Goal: Information Seeking & Learning: Learn about a topic

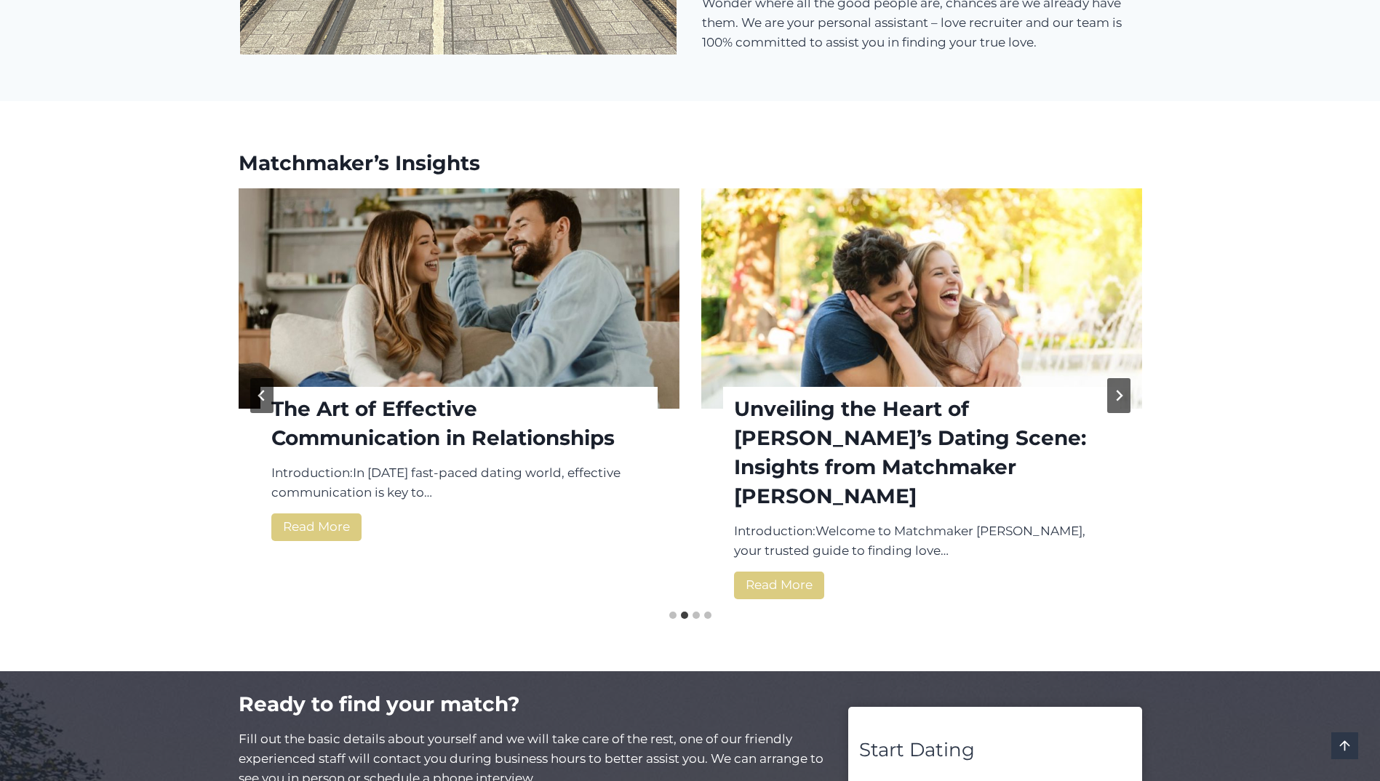
scroll to position [1819, 0]
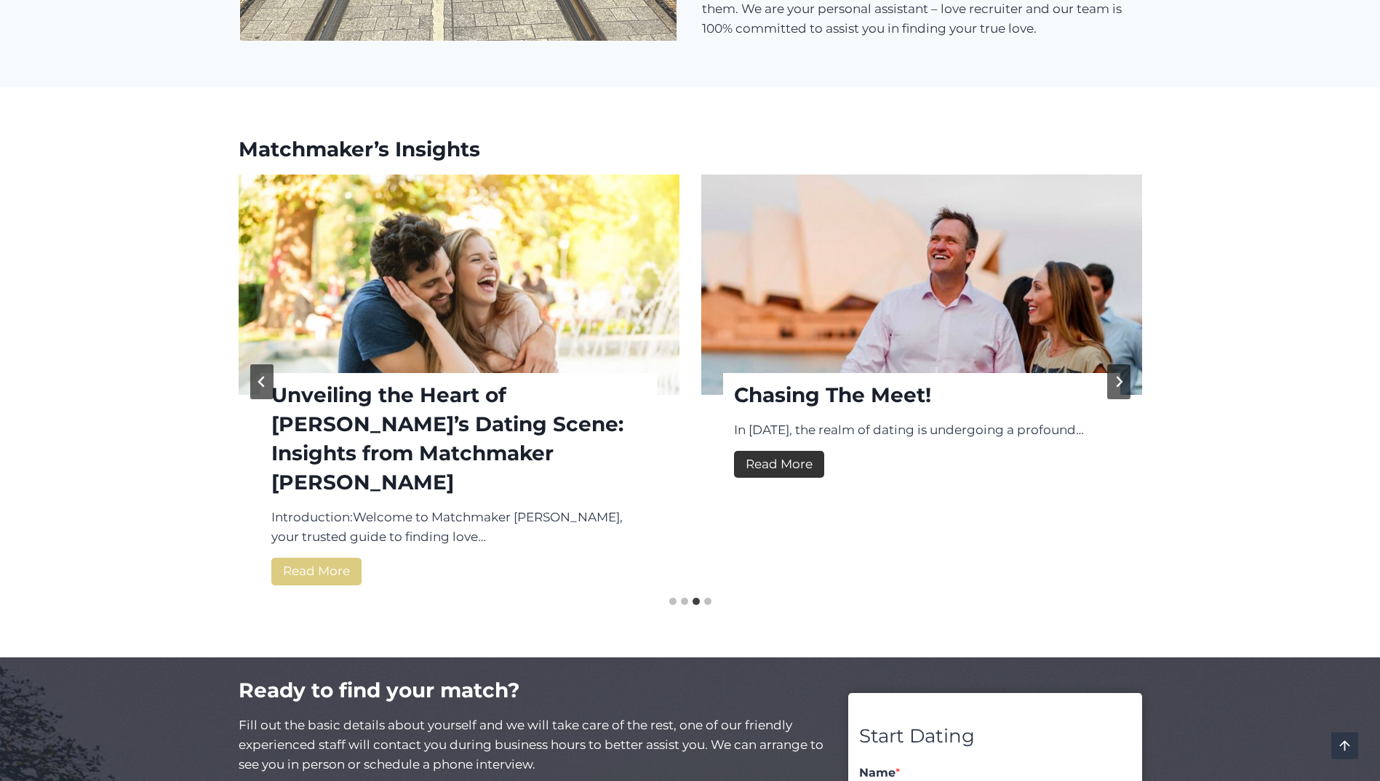
click at [768, 470] on link "Read More Chasing The Meet!" at bounding box center [779, 464] width 90 height 27
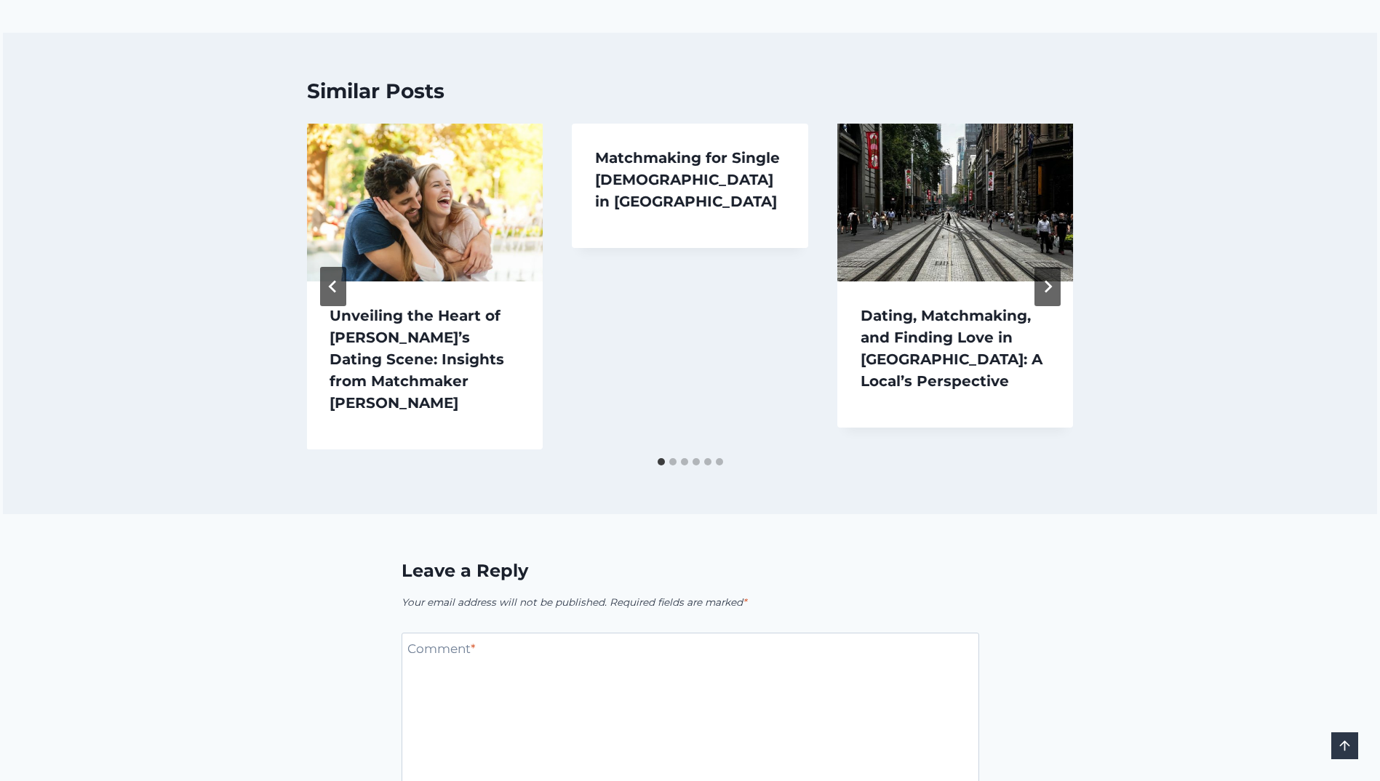
scroll to position [1383, 0]
click at [1046, 279] on icon "Next" at bounding box center [1047, 285] width 13 height 13
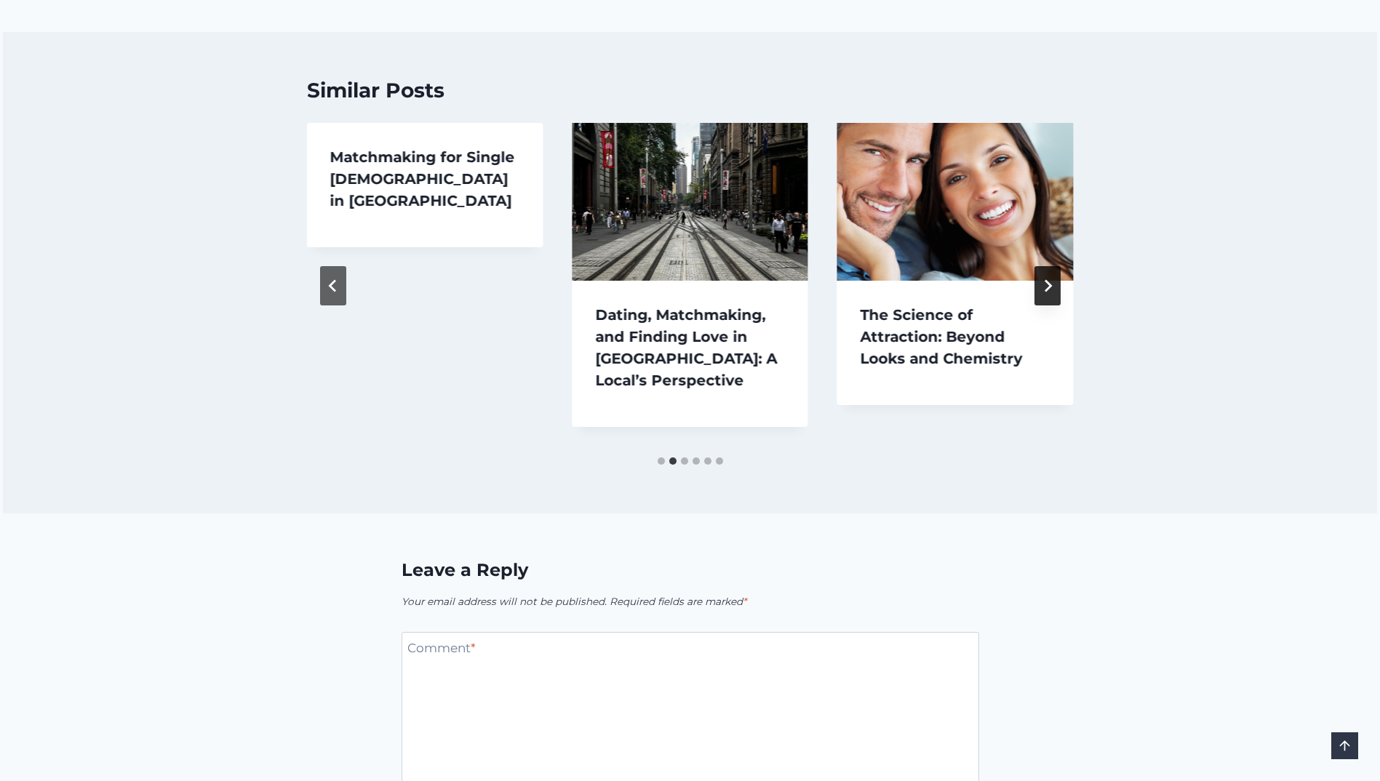
click at [1046, 279] on icon "Next" at bounding box center [1047, 285] width 13 height 13
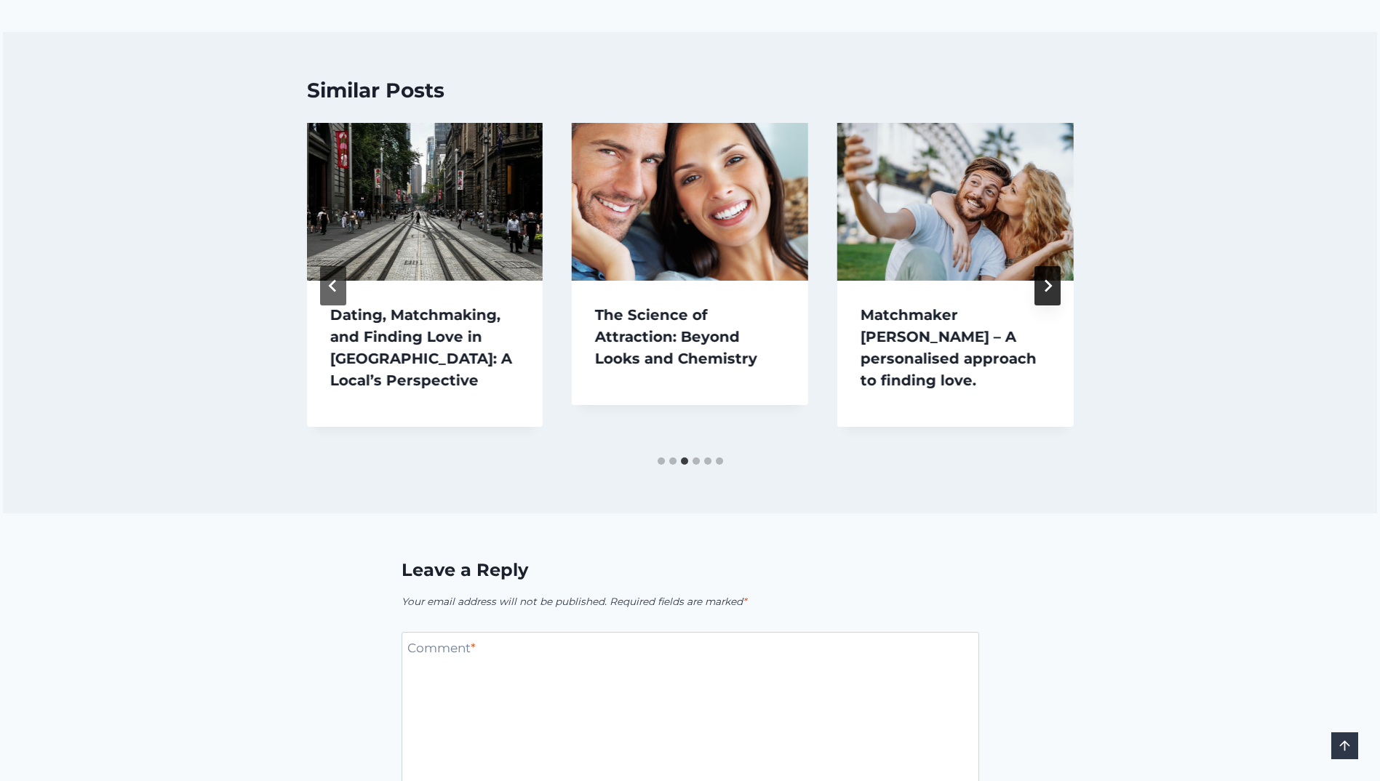
click at [1046, 279] on icon "Next" at bounding box center [1047, 285] width 13 height 13
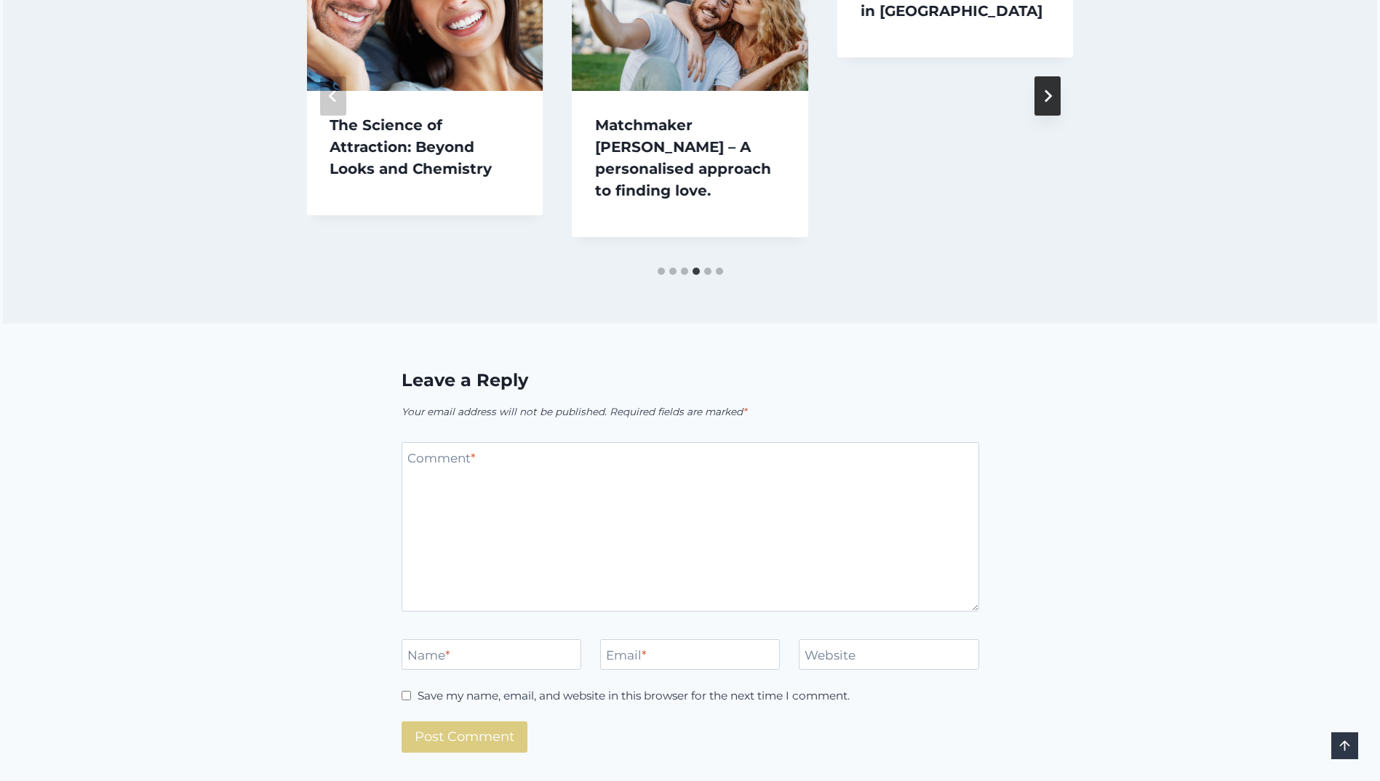
scroll to position [1601, 0]
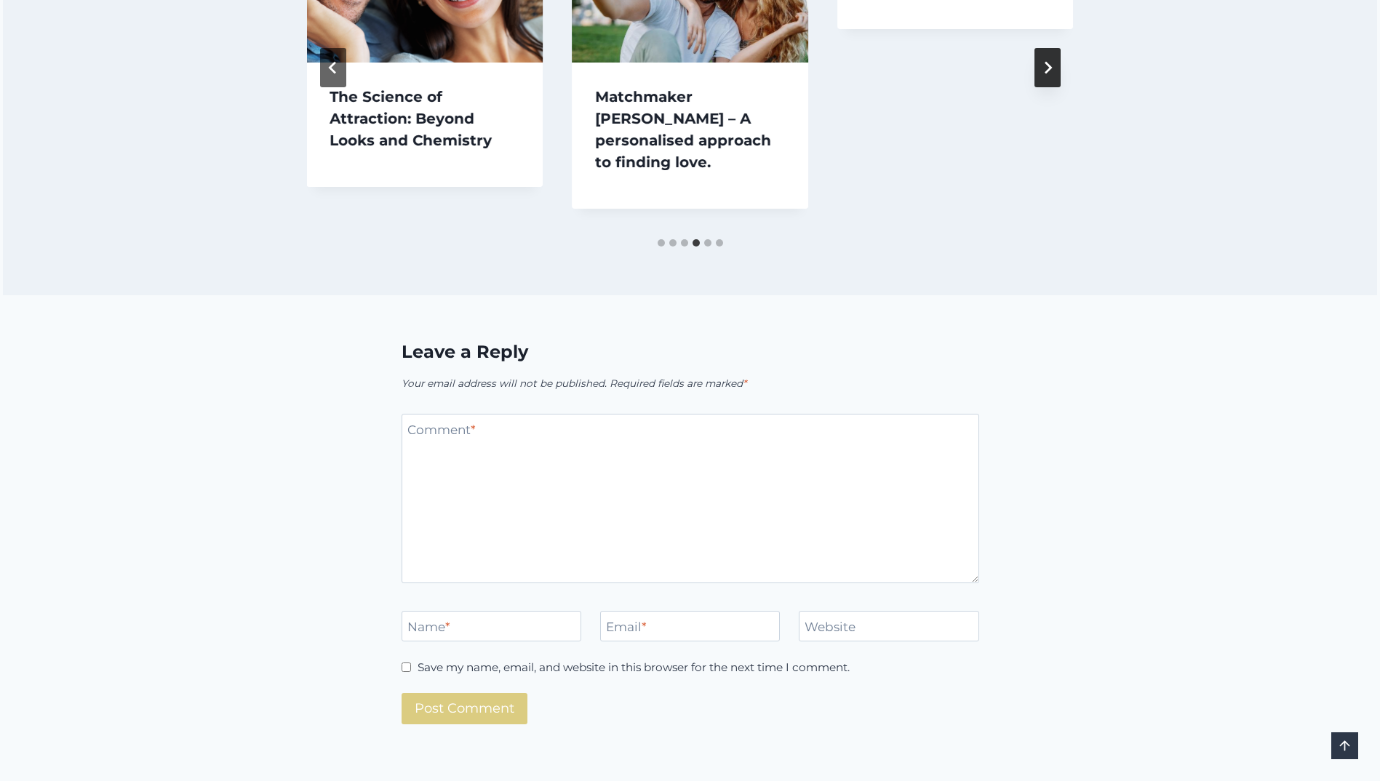
click at [1037, 64] on button "Next" at bounding box center [1048, 67] width 26 height 39
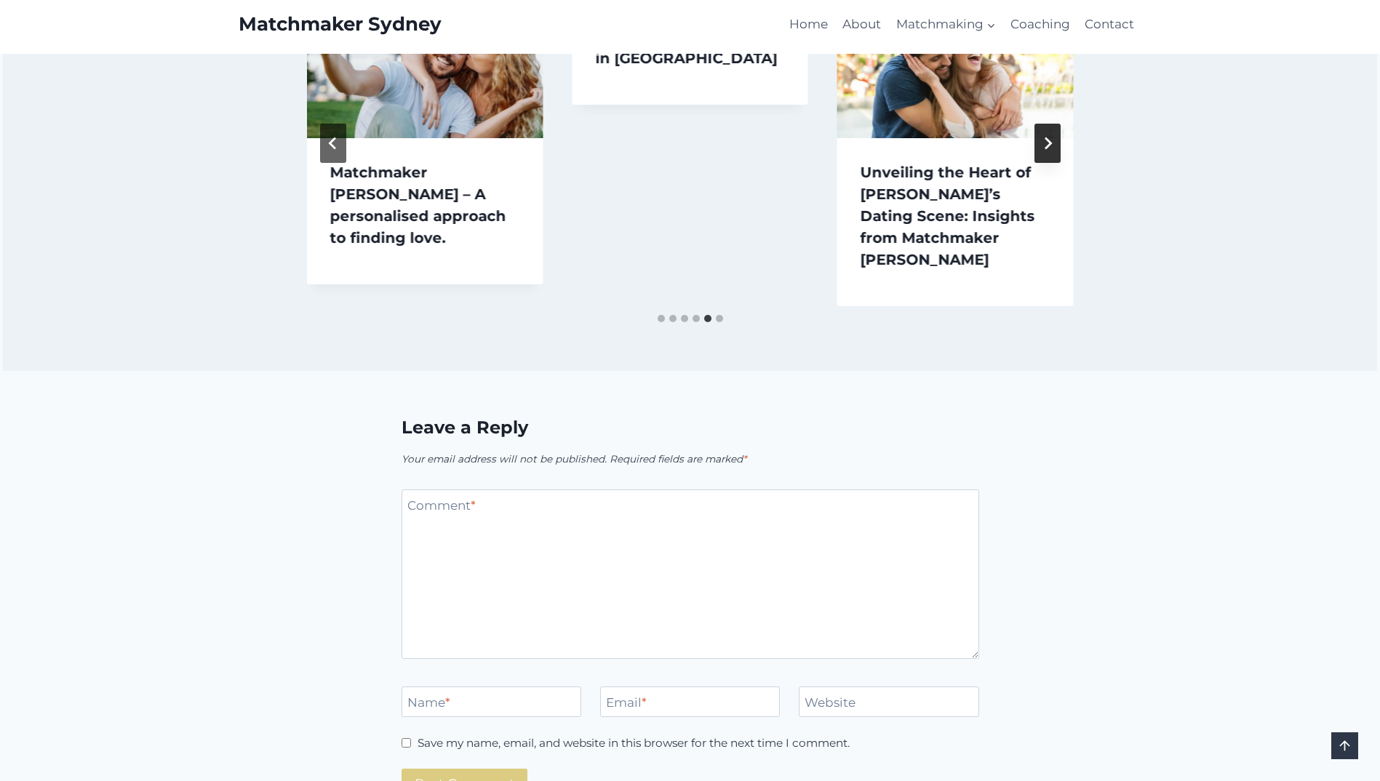
scroll to position [1383, 0]
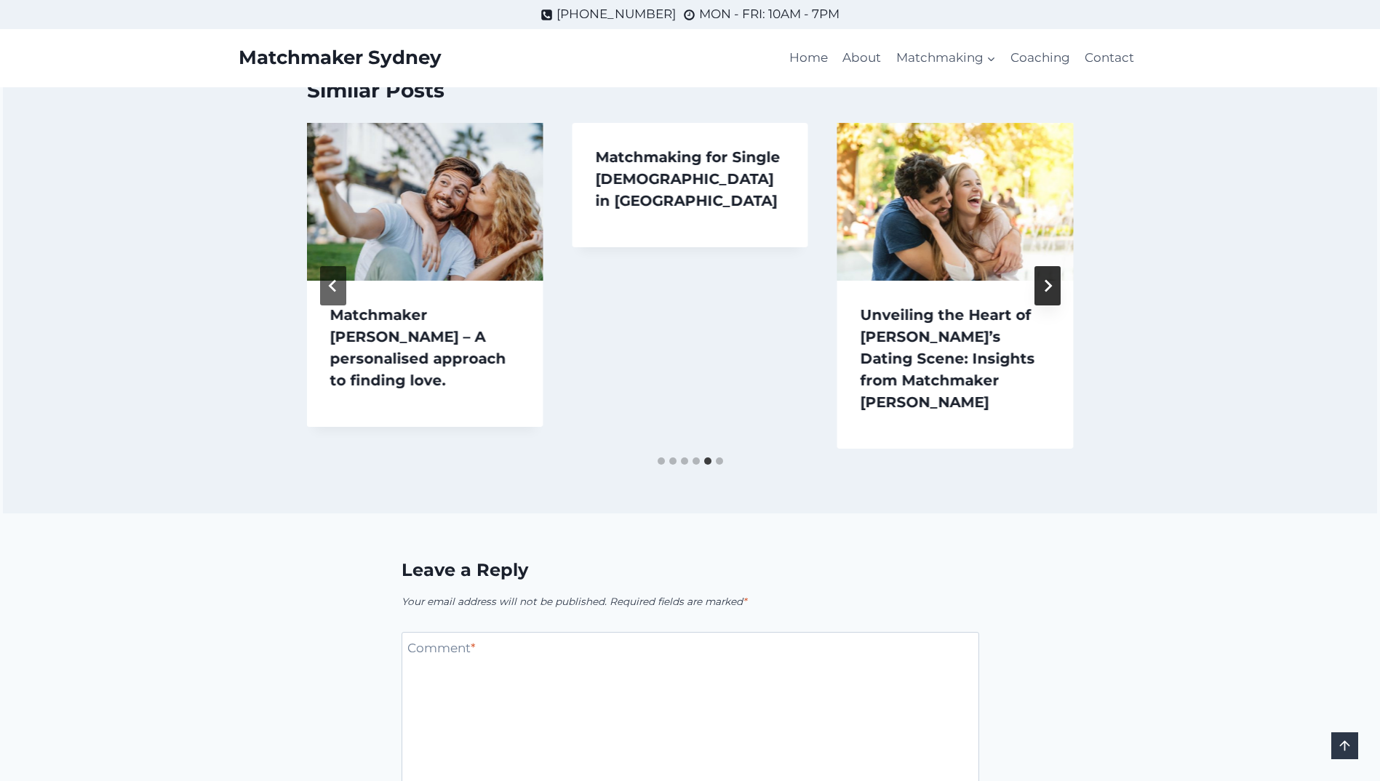
click at [1043, 279] on icon "Next" at bounding box center [1047, 285] width 13 height 13
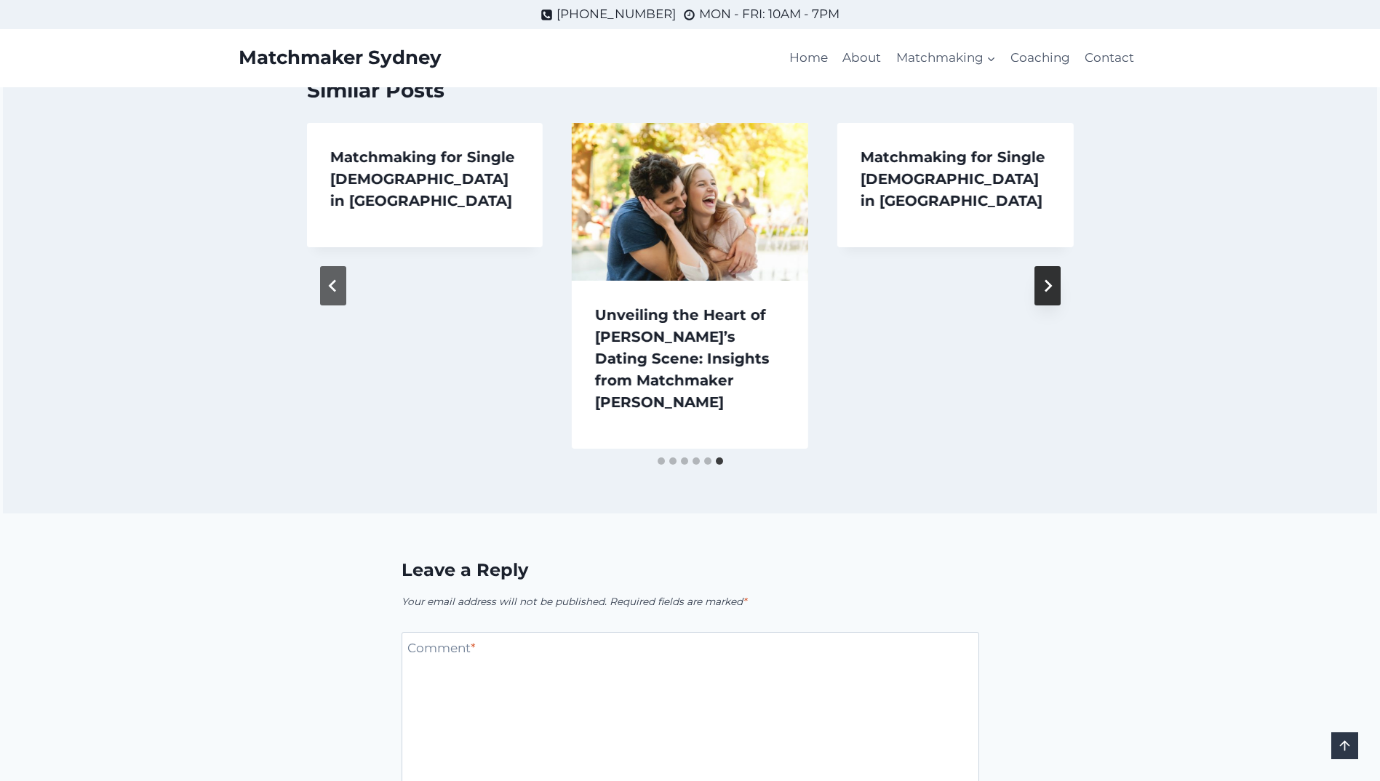
click at [1046, 279] on icon "Go to first slide" at bounding box center [1047, 285] width 13 height 13
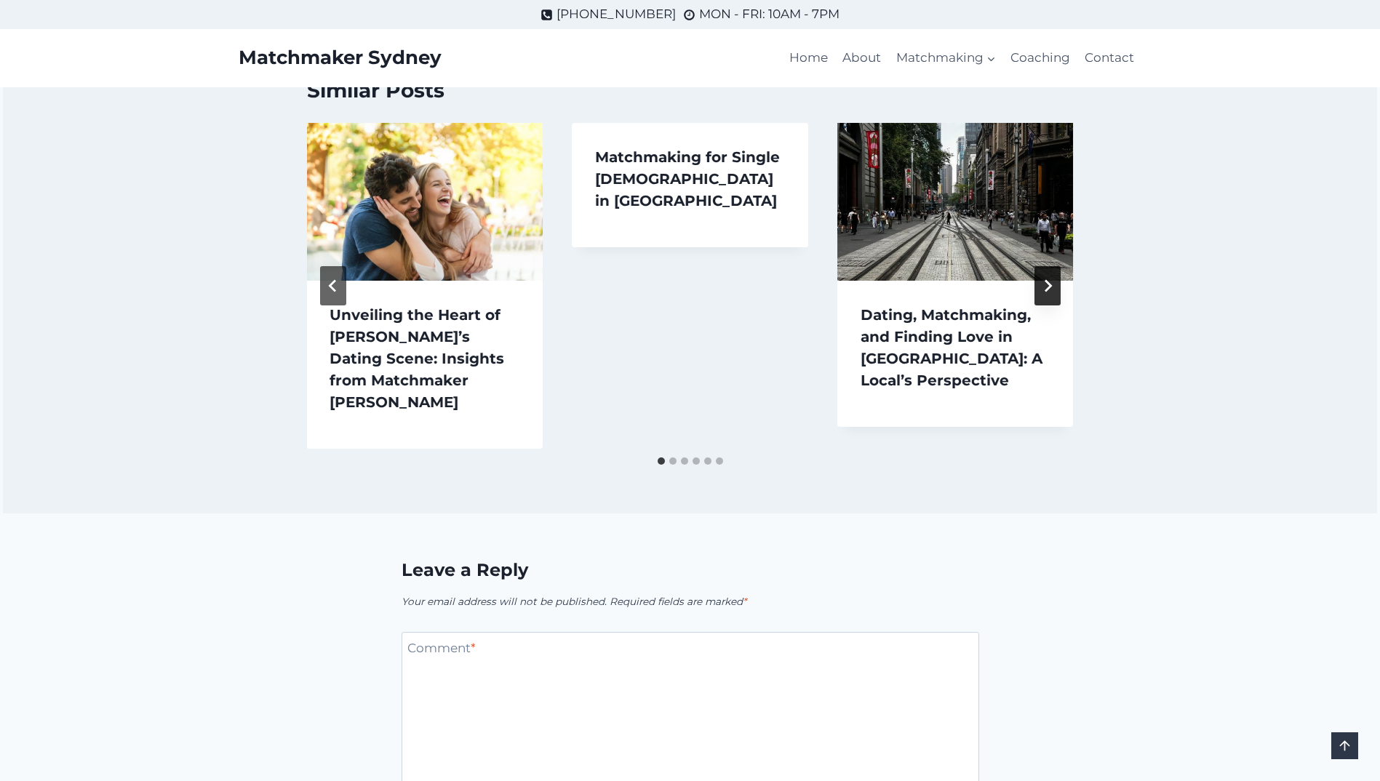
click at [1046, 279] on icon "Next" at bounding box center [1047, 285] width 13 height 13
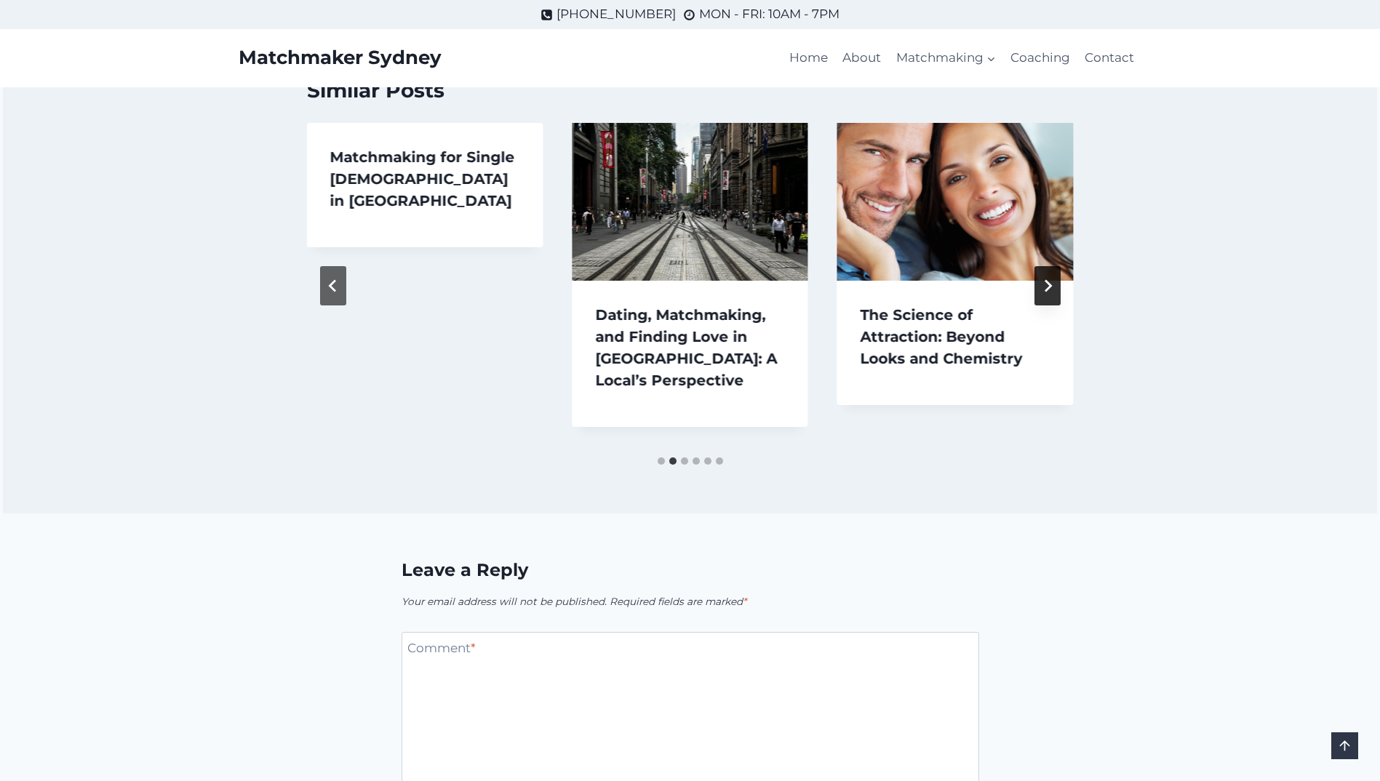
click at [1046, 279] on icon "Next" at bounding box center [1047, 285] width 13 height 13
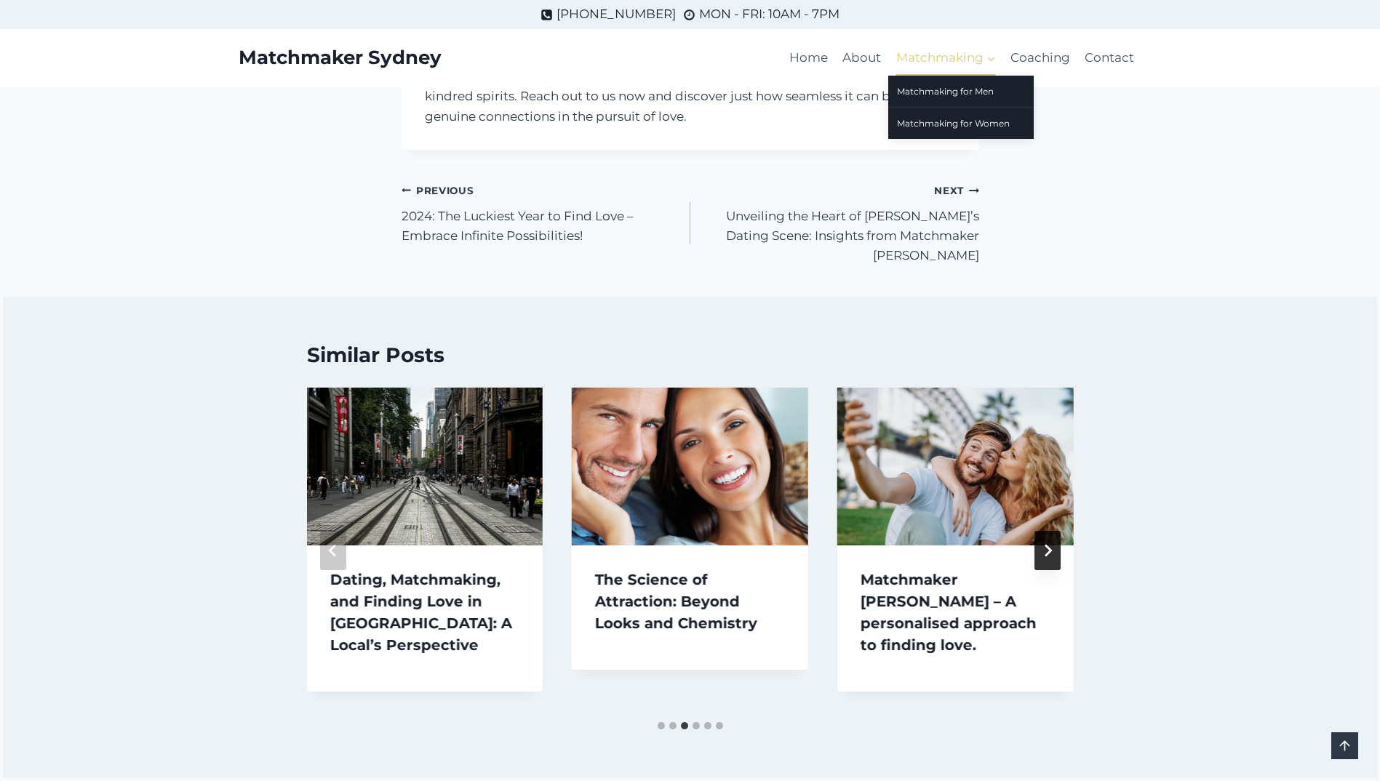
scroll to position [1091, 0]
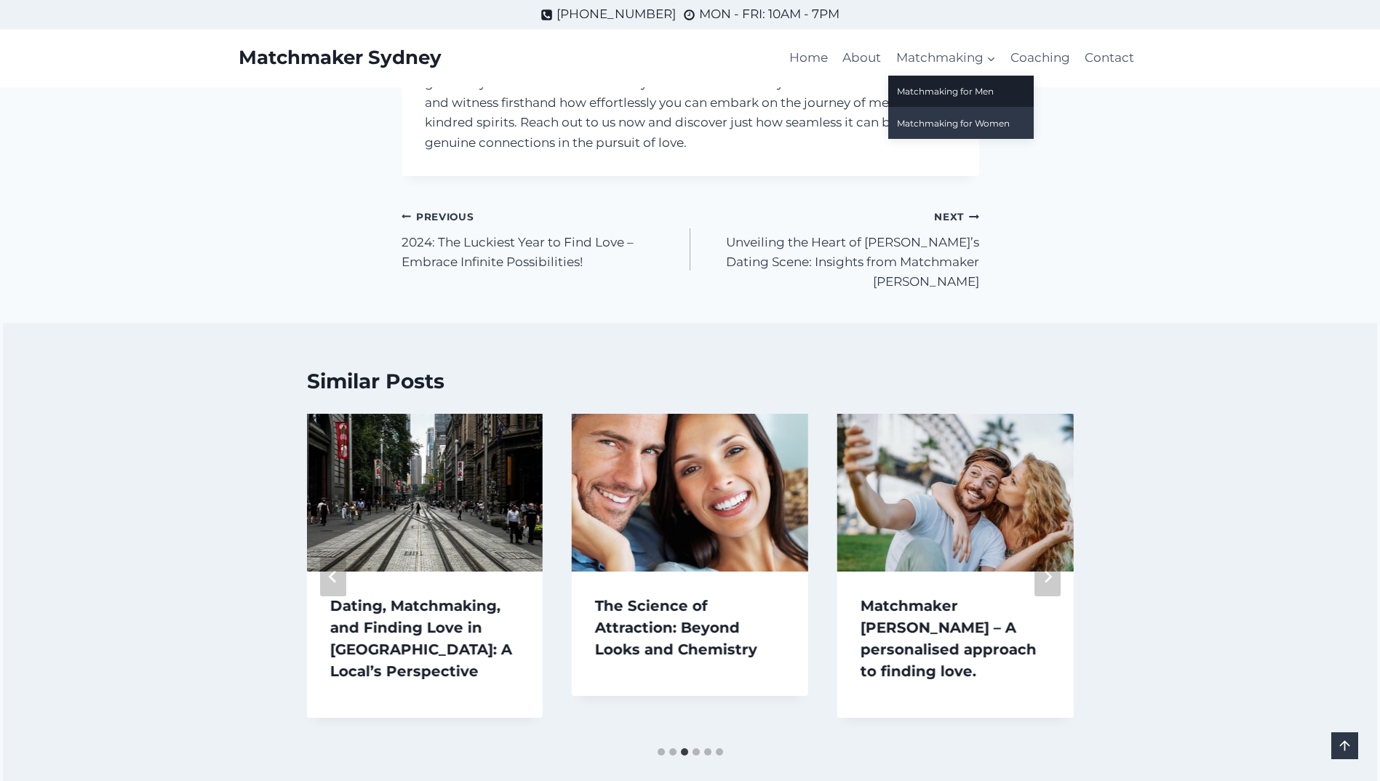
click at [942, 121] on link "Matchmaking for Women" at bounding box center [961, 123] width 146 height 31
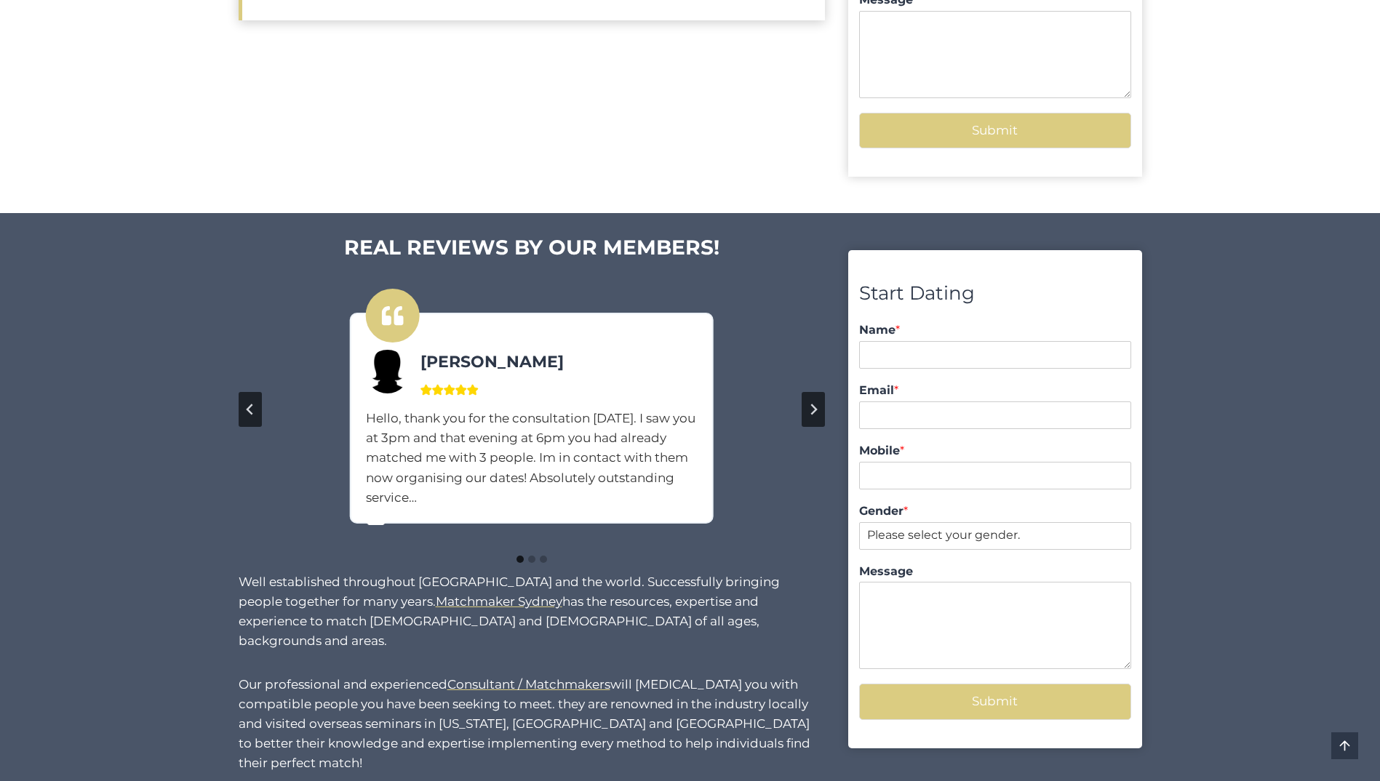
scroll to position [946, 0]
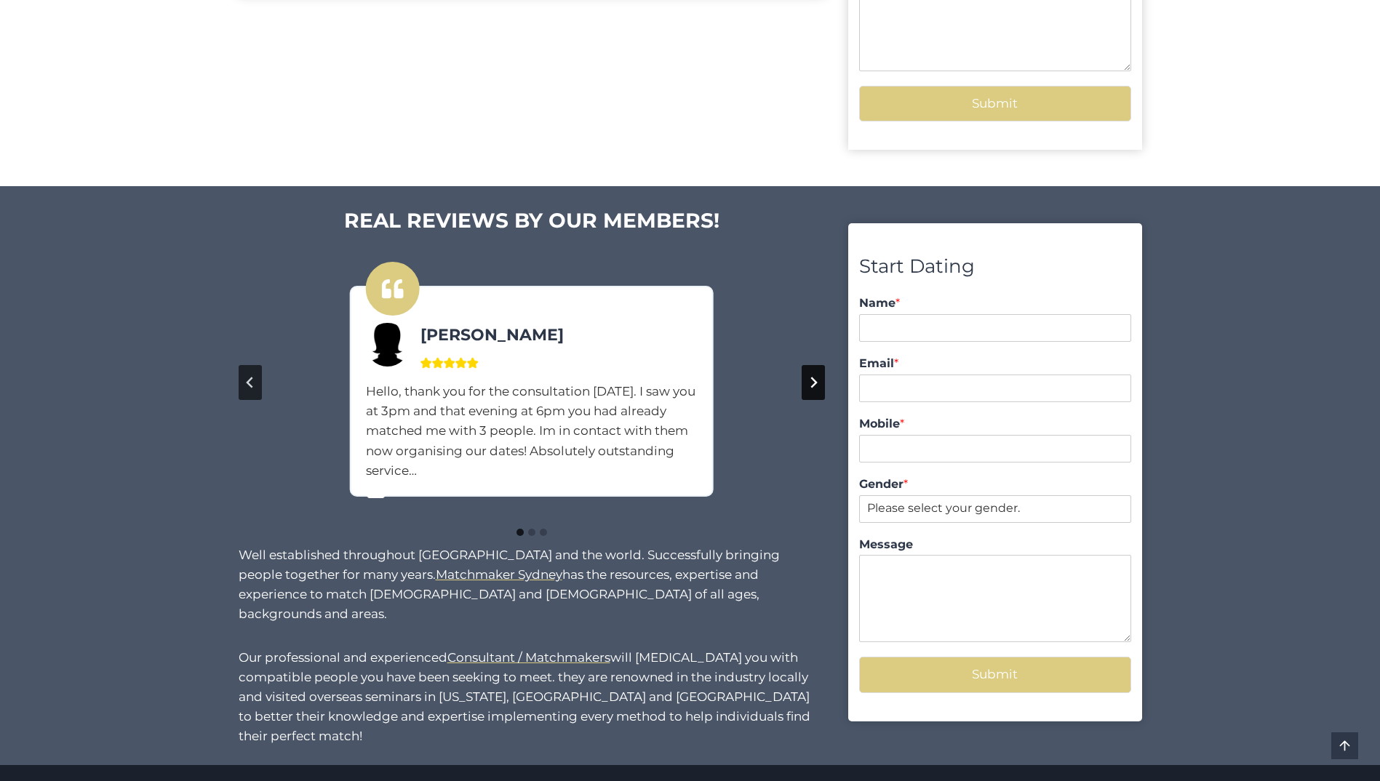
click at [810, 382] on icon "Next slide" at bounding box center [814, 383] width 12 height 12
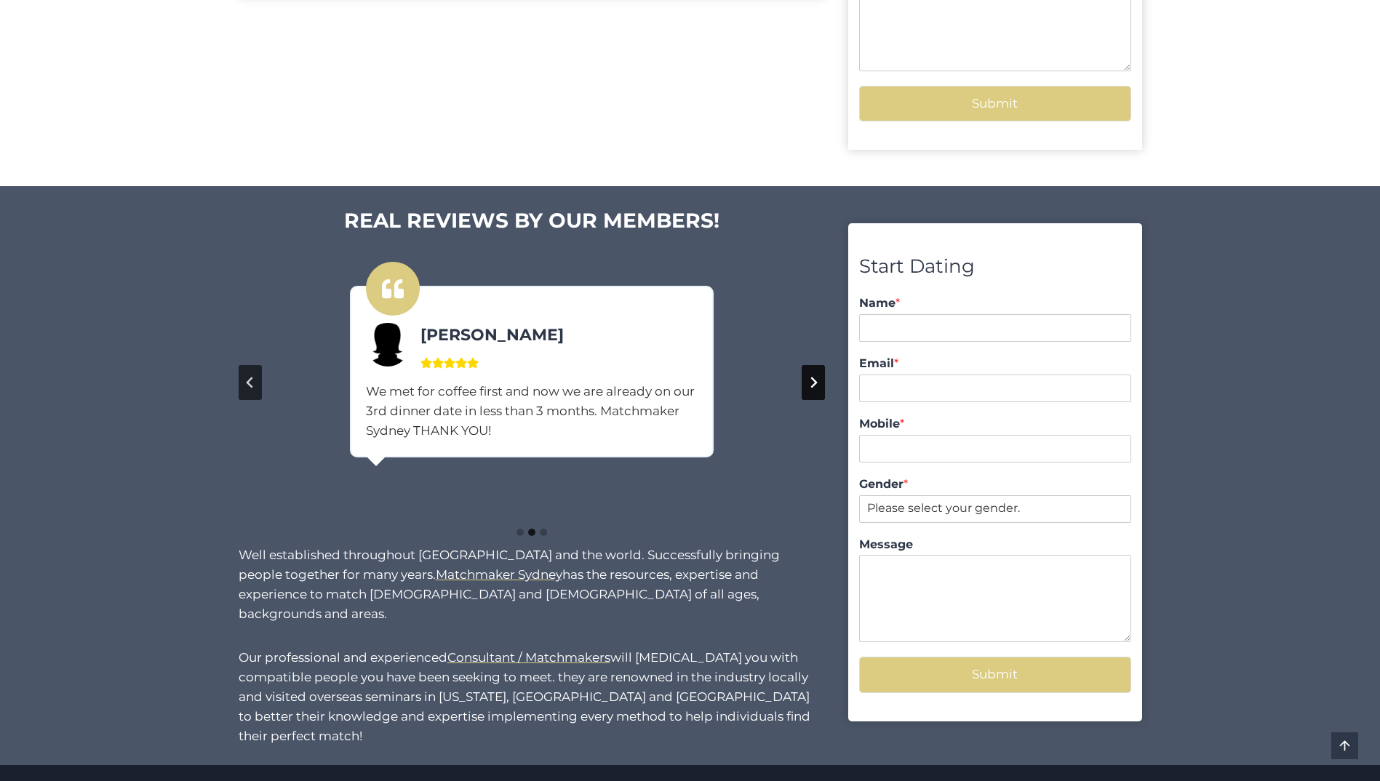
click at [810, 382] on icon "Next slide" at bounding box center [814, 383] width 12 height 12
click at [810, 382] on icon "Go to first slide" at bounding box center [814, 383] width 12 height 12
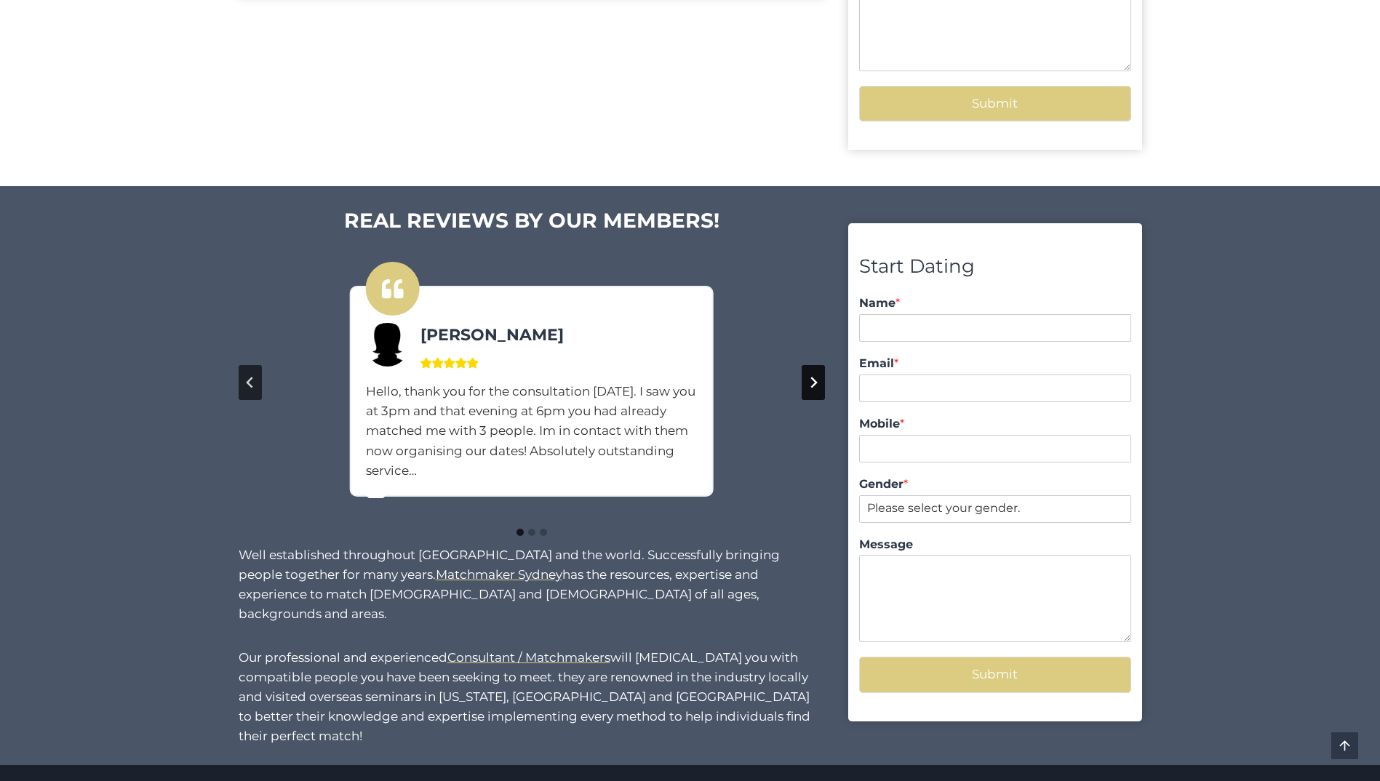
click at [810, 382] on icon "Next slide" at bounding box center [814, 383] width 12 height 12
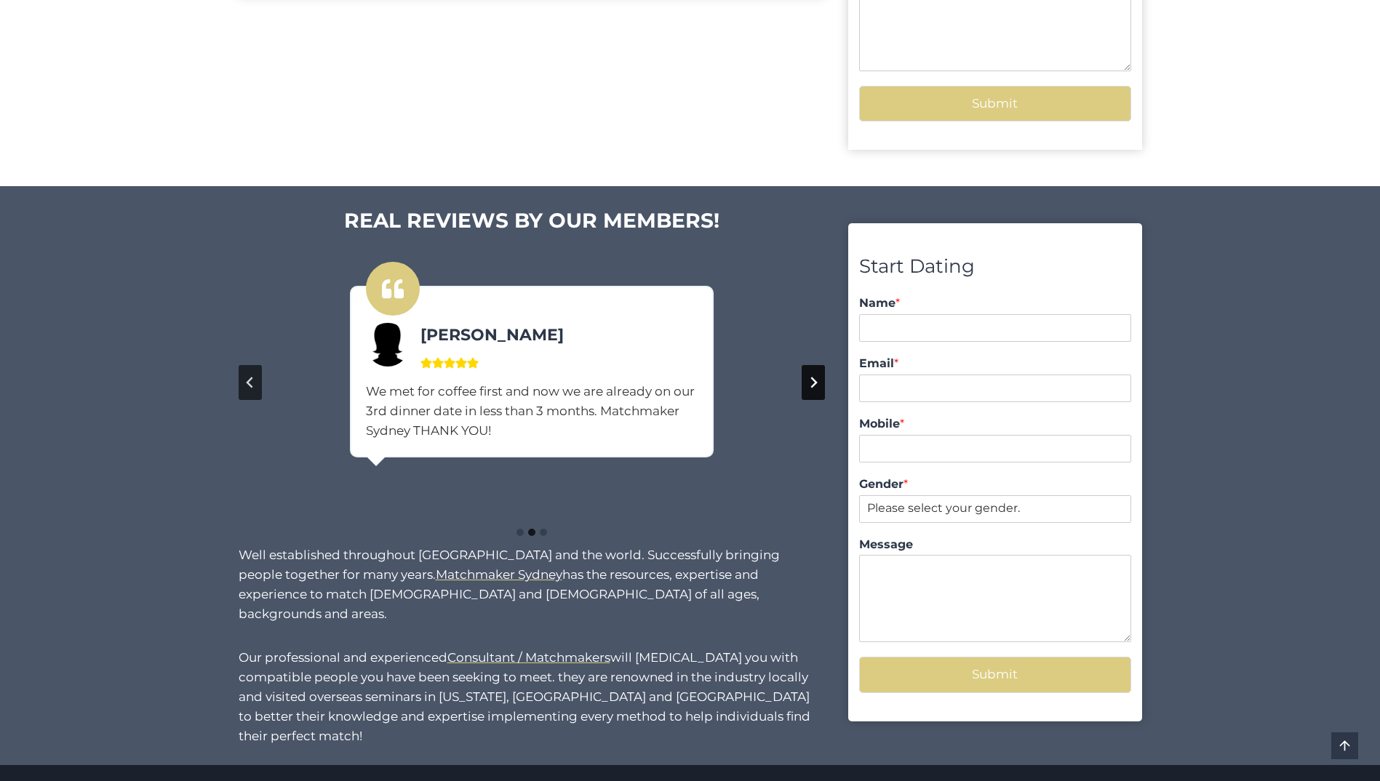
click at [810, 382] on icon "Next slide" at bounding box center [814, 383] width 12 height 12
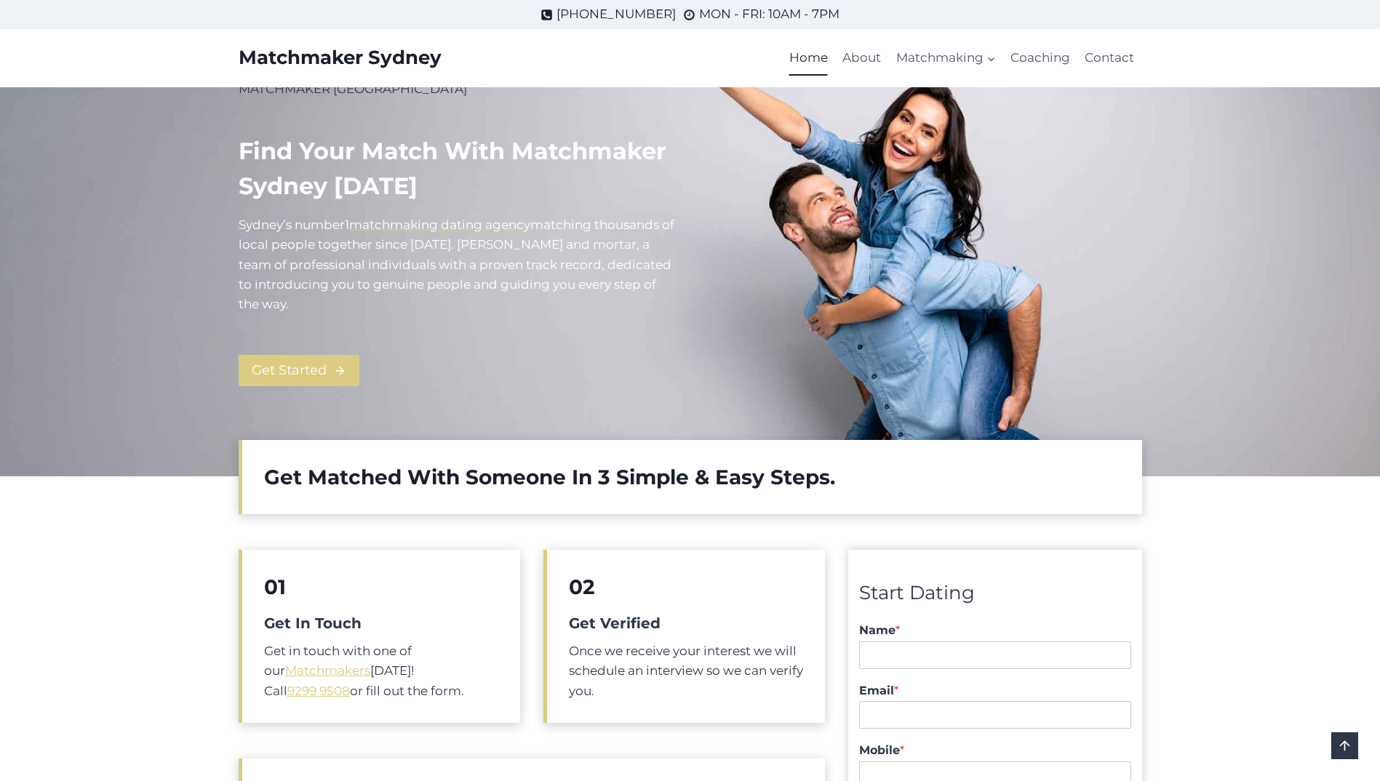
scroll to position [73, 0]
